Goal: Information Seeking & Learning: Learn about a topic

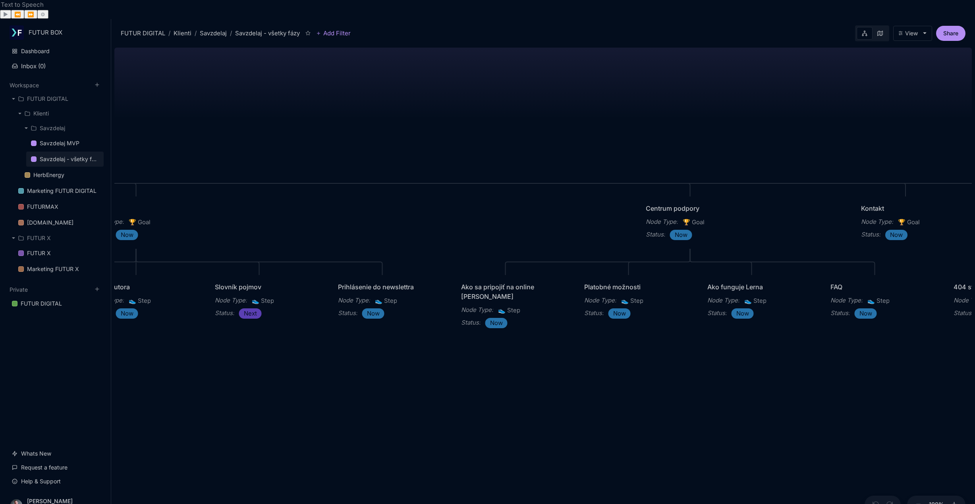
drag, startPoint x: 286, startPoint y: 149, endPoint x: 623, endPoint y: 127, distance: 337.9
click at [623, 127] on div "Savzdelaj - všetky fázy Roadmap všetkých fáz webovej stránky [DOMAIN_NAME] Hlav…" at bounding box center [542, 283] width 857 height 479
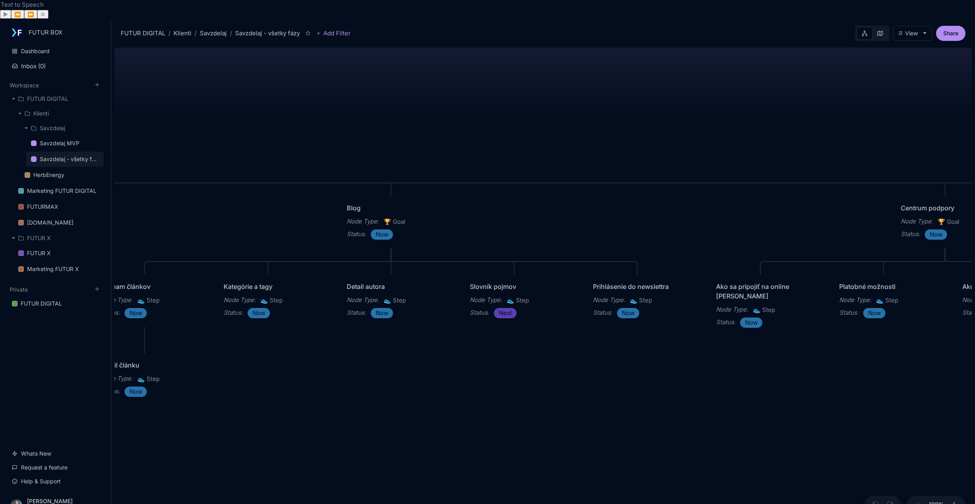
drag, startPoint x: 468, startPoint y: 135, endPoint x: 603, endPoint y: 143, distance: 135.2
click at [662, 143] on div "Savzdelaj - všetky fázy Roadmap všetkých fáz webovej stránky [DOMAIN_NAME] Hlav…" at bounding box center [542, 283] width 857 height 479
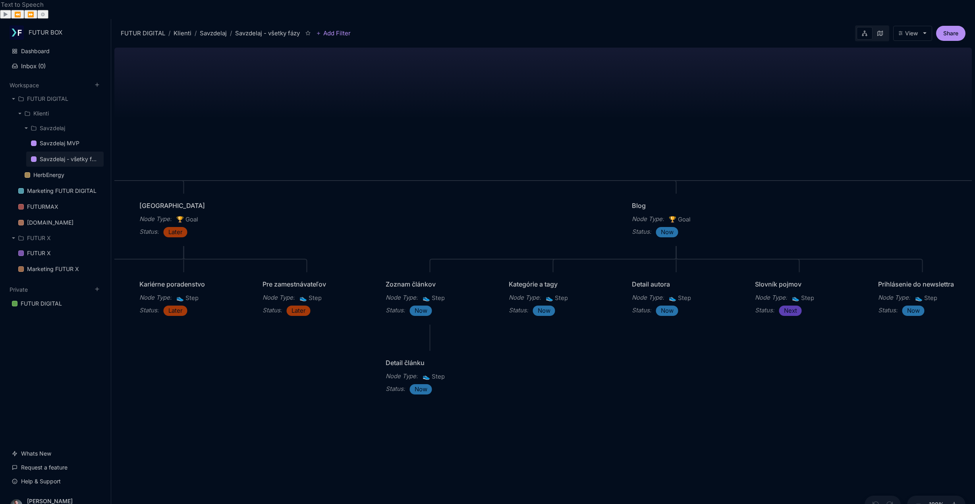
drag, startPoint x: 403, startPoint y: 131, endPoint x: 681, endPoint y: 128, distance: 278.0
click at [681, 128] on div "Savzdelaj - všetky fázy Roadmap všetkých fáz webovej stránky [DOMAIN_NAME] Hlav…" at bounding box center [542, 283] width 857 height 479
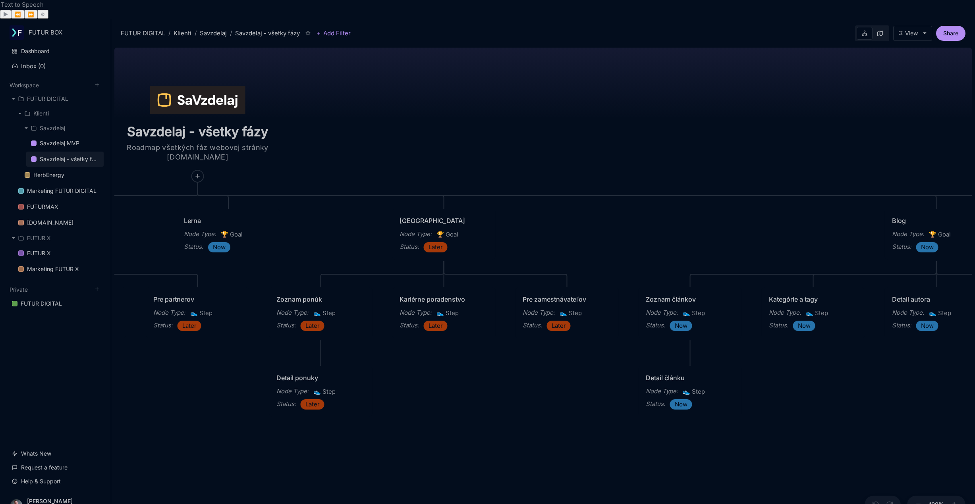
drag, startPoint x: 447, startPoint y: 118, endPoint x: 691, endPoint y: 133, distance: 244.7
click at [691, 133] on div "Savzdelaj - všetky fázy Roadmap všetkých fáz webovej stránky [DOMAIN_NAME] Hlav…" at bounding box center [542, 283] width 857 height 479
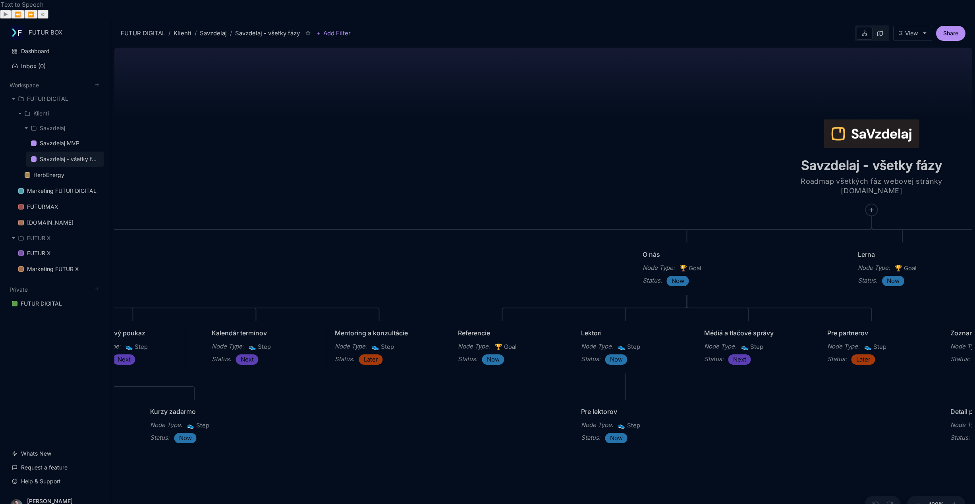
drag, startPoint x: 377, startPoint y: 81, endPoint x: 1051, endPoint y: 114, distance: 674.8
click at [975, 114] on html "Text to Speech ▶ ⏪ ⏩ ⚙ Voice options Rate: 1 Pitch: 1 Voice: 🇺🇸 Microsoft [PERS…" at bounding box center [487, 252] width 975 height 504
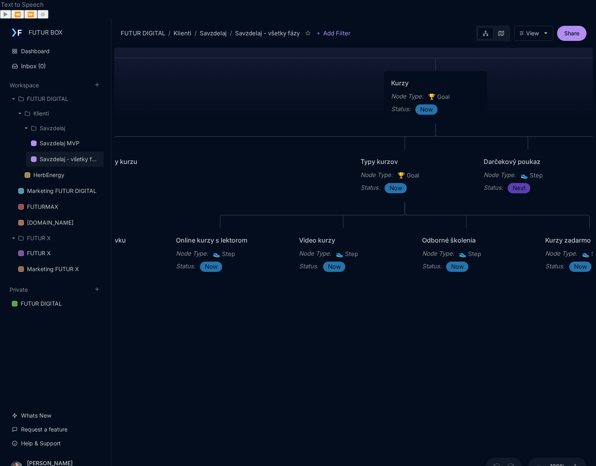
drag, startPoint x: 226, startPoint y: 176, endPoint x: 652, endPoint y: -9, distance: 464.3
click at [596, 0] on html "Text to Speech ▶ ⏪ ⏩ ⚙ Voice options Rate: 1 Pitch: 1 Voice: 🇺🇸 Microsoft [PERS…" at bounding box center [298, 233] width 596 height 466
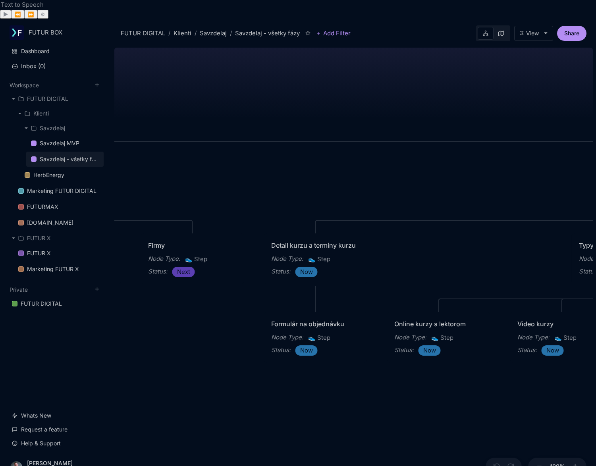
drag, startPoint x: 247, startPoint y: 76, endPoint x: 621, endPoint y: 263, distance: 417.5
click at [596, 263] on html "Text to Speech ▶ ⏪ ⏩ ⚙ Voice options Rate: 1 Pitch: 1 Voice: 🇺🇸 Microsoft [PERS…" at bounding box center [298, 233] width 596 height 466
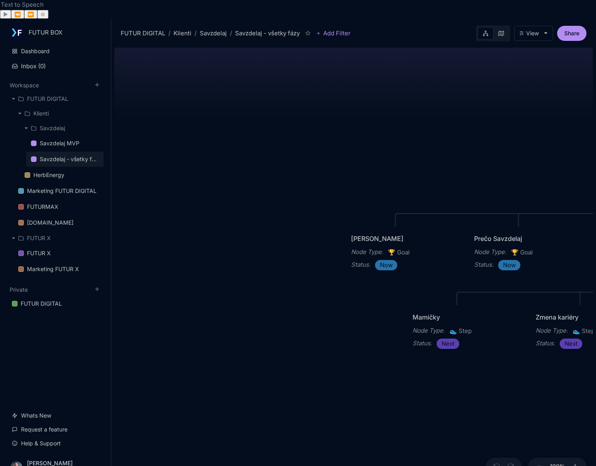
drag, startPoint x: 173, startPoint y: 130, endPoint x: 621, endPoint y: 112, distance: 448.3
click at [596, 112] on html "Text to Speech ▶ ⏪ ⏩ ⚙ Voice options Rate: 1 Pitch: 1 Voice: 🇺🇸 Microsoft [PERS…" at bounding box center [298, 233] width 596 height 466
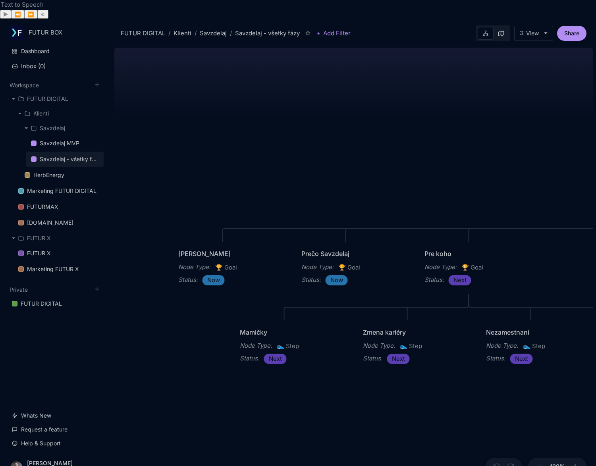
drag, startPoint x: 448, startPoint y: 131, endPoint x: 275, endPoint y: 147, distance: 173.8
click at [275, 147] on div "Savzdelaj - všetky fázy Roadmap všetkých fáz webovej stránky [DOMAIN_NAME] Hlav…" at bounding box center [353, 264] width 479 height 441
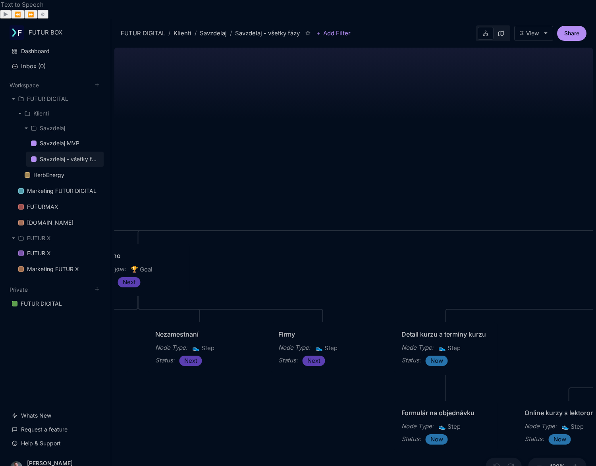
drag, startPoint x: 359, startPoint y: 398, endPoint x: 128, endPoint y: 402, distance: 231.2
click at [128, 402] on div "Savzdelaj - všetky fázy Roadmap všetkých fáz webovej stránky [DOMAIN_NAME] Hlav…" at bounding box center [353, 264] width 479 height 441
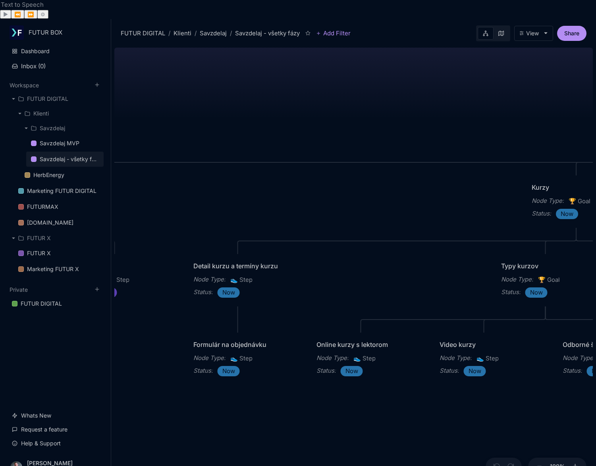
drag, startPoint x: 417, startPoint y: 156, endPoint x: 225, endPoint y: 90, distance: 203.0
click at [225, 90] on div "Savzdelaj - všetky fázy Roadmap všetkých fáz webovej stránky [DOMAIN_NAME] Hlav…" at bounding box center [353, 264] width 479 height 441
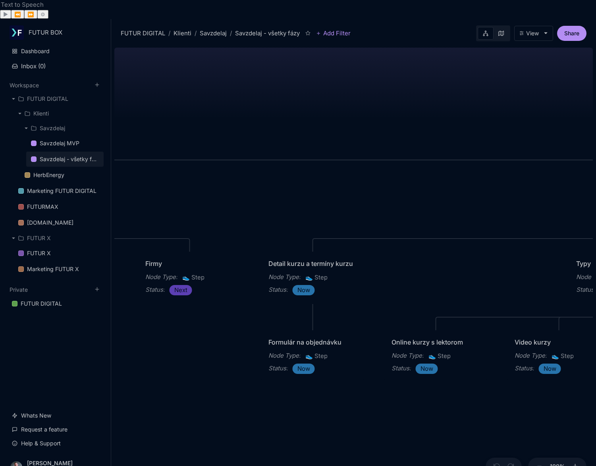
drag, startPoint x: 203, startPoint y: 111, endPoint x: 220, endPoint y: 105, distance: 17.6
click at [214, 106] on div "Savzdelaj - všetky fázy Roadmap všetkých fáz webovej stránky [DOMAIN_NAME] Hlav…" at bounding box center [353, 264] width 479 height 441
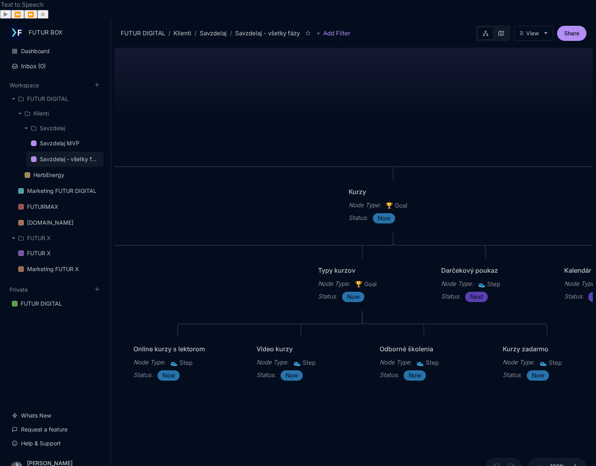
drag, startPoint x: 495, startPoint y: 81, endPoint x: 291, endPoint y: 91, distance: 204.0
click at [291, 91] on div "Savzdelaj - všetky fázy Roadmap všetkých fáz webovej stránky [DOMAIN_NAME] Hlav…" at bounding box center [353, 264] width 479 height 441
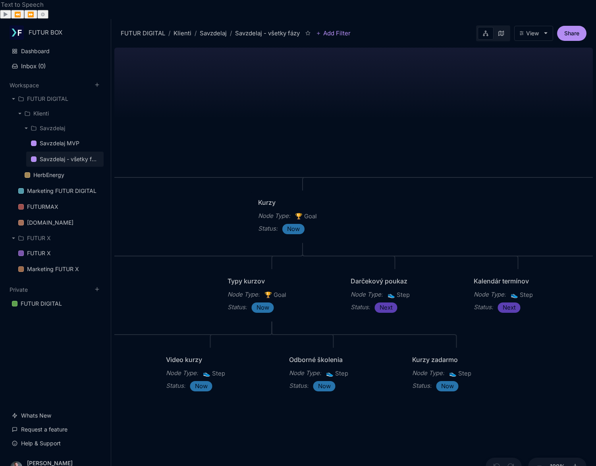
drag, startPoint x: 396, startPoint y: 92, endPoint x: 281, endPoint y: 104, distance: 116.3
click at [281, 104] on div "Savzdelaj - všetky fázy Roadmap všetkých fáz webovej stránky [DOMAIN_NAME] Hlav…" at bounding box center [353, 264] width 479 height 441
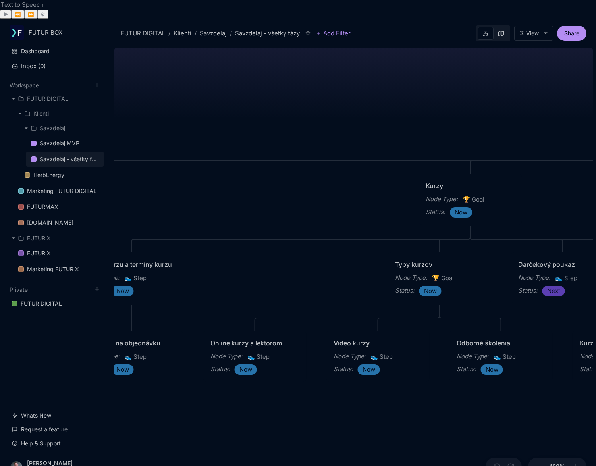
drag, startPoint x: 280, startPoint y: 94, endPoint x: 530, endPoint y: 72, distance: 251.1
click at [530, 72] on div "Savzdelaj - všetky fázy Roadmap všetkých fáz webovej stránky [DOMAIN_NAME] Hlav…" at bounding box center [353, 264] width 479 height 441
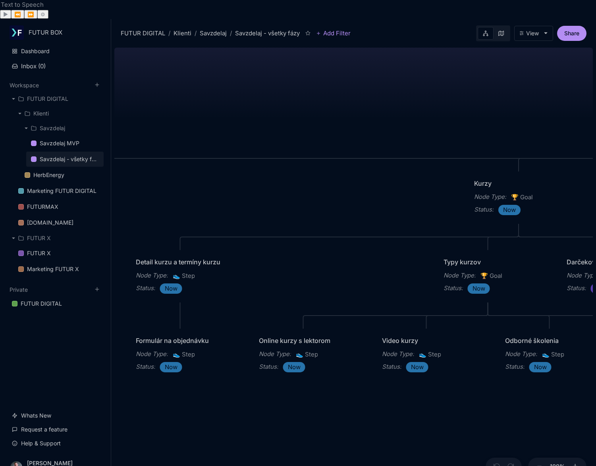
drag, startPoint x: 437, startPoint y: 86, endPoint x: 213, endPoint y: 92, distance: 224.0
click at [213, 92] on div "Savzdelaj - všetky fázy Roadmap všetkých fáz webovej stránky [DOMAIN_NAME] Hlav…" at bounding box center [353, 264] width 479 height 441
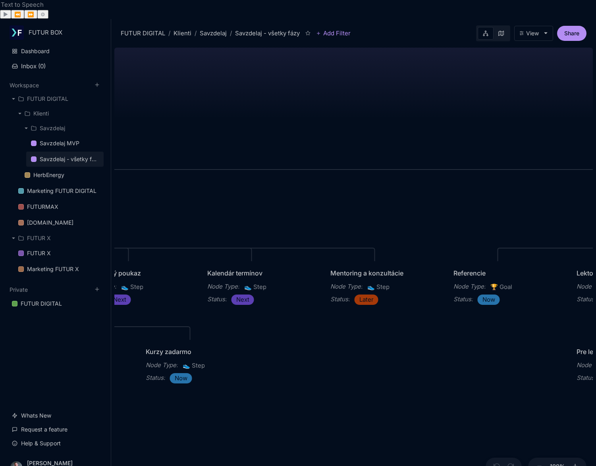
drag, startPoint x: 513, startPoint y: 91, endPoint x: 255, endPoint y: 97, distance: 258.6
click at [251, 97] on div "Savzdelaj - všetky fázy Roadmap všetkých fáz webovej stránky [DOMAIN_NAME] Hlav…" at bounding box center [353, 264] width 479 height 441
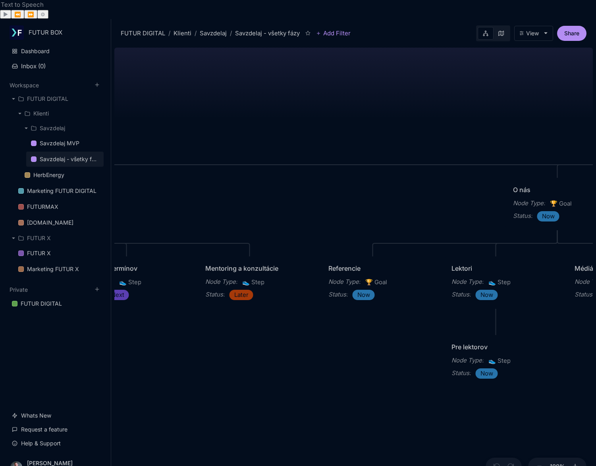
drag, startPoint x: 395, startPoint y: 100, endPoint x: 292, endPoint y: 104, distance: 103.4
click at [278, 96] on div "Savzdelaj - všetky fázy Roadmap všetkých fáz webovej stránky [DOMAIN_NAME] Hlav…" at bounding box center [353, 264] width 479 height 441
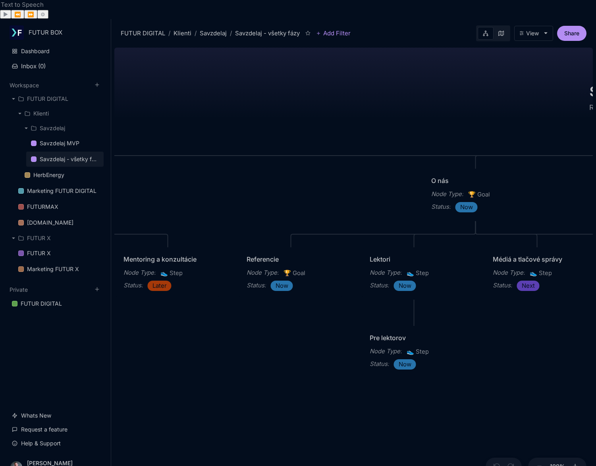
drag, startPoint x: 382, startPoint y: 111, endPoint x: 342, endPoint y: 104, distance: 41.1
click at [342, 104] on div "Savzdelaj - všetky fázy Roadmap všetkých fáz webovej stránky [DOMAIN_NAME] Hlav…" at bounding box center [353, 264] width 479 height 441
